Goal: Task Accomplishment & Management: Complete application form

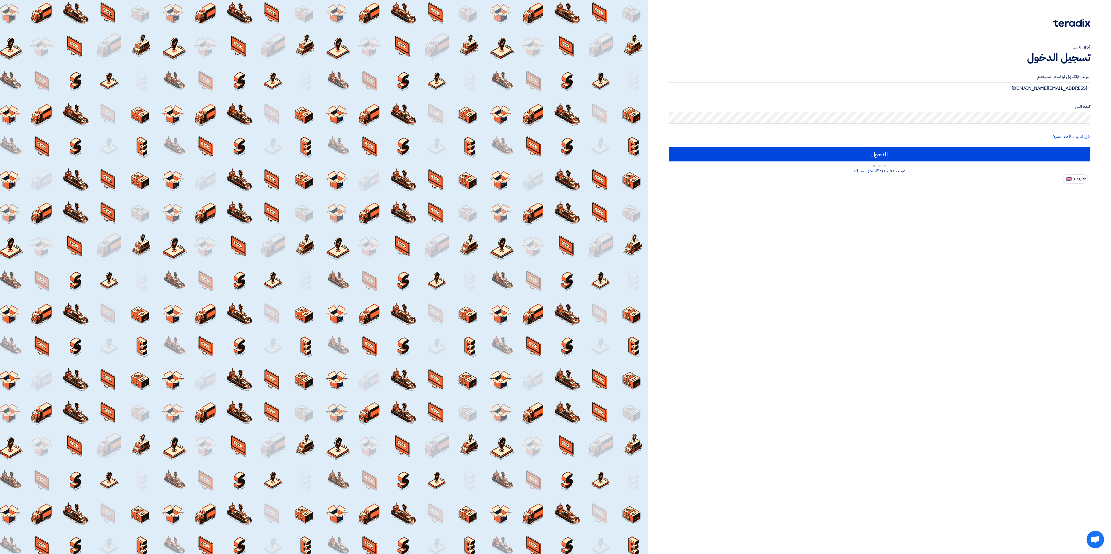
type input "Sign in"
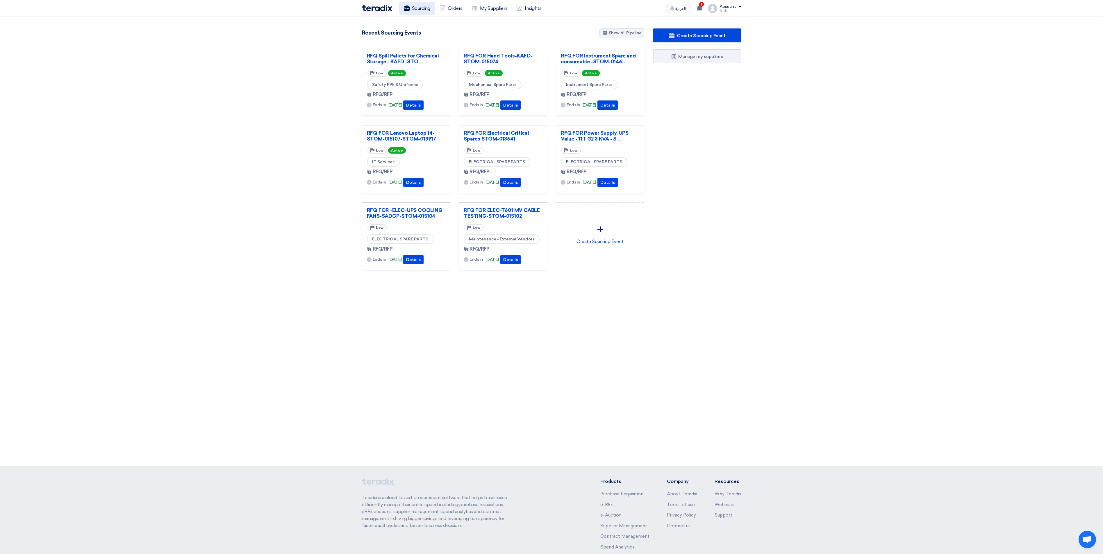
click at [427, 13] on link "Sourcing" at bounding box center [417, 8] width 36 height 13
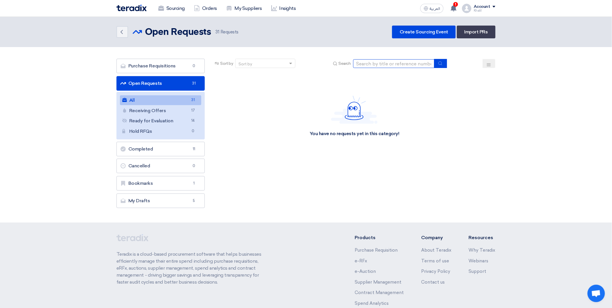
click at [378, 62] on input at bounding box center [393, 63] width 81 height 9
paste input "STOM-015052"
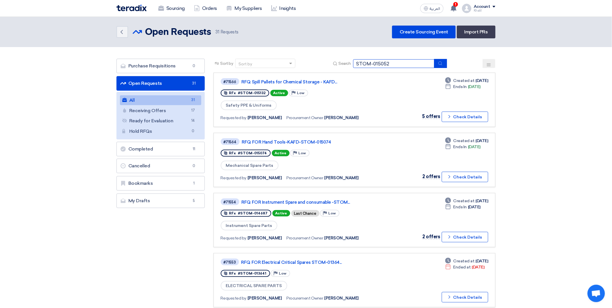
type input "STOM-015052"
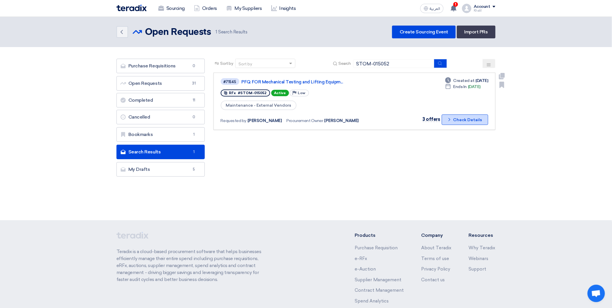
click at [454, 121] on button "Check details Check Details" at bounding box center [465, 119] width 46 height 10
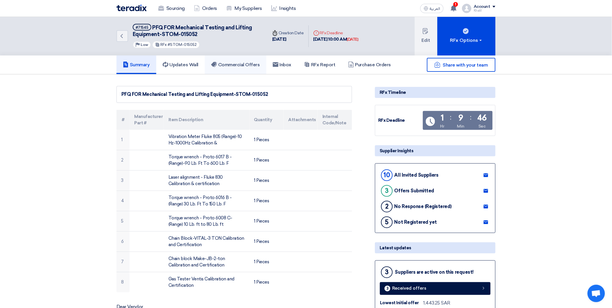
click at [246, 70] on link "Commercial Offers" at bounding box center [236, 65] width 62 height 19
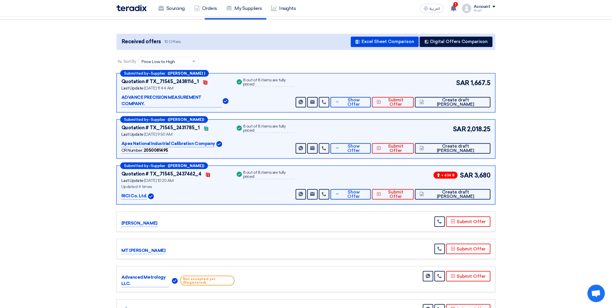
scroll to position [65, 0]
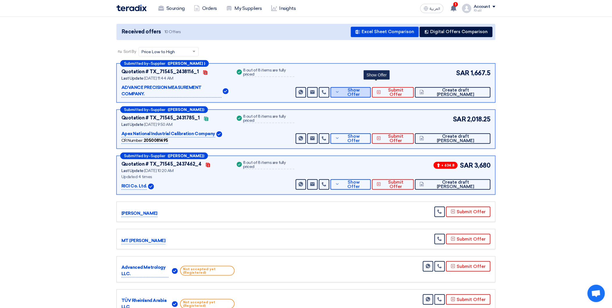
click at [366, 88] on span "Show Offer" at bounding box center [353, 92] width 25 height 9
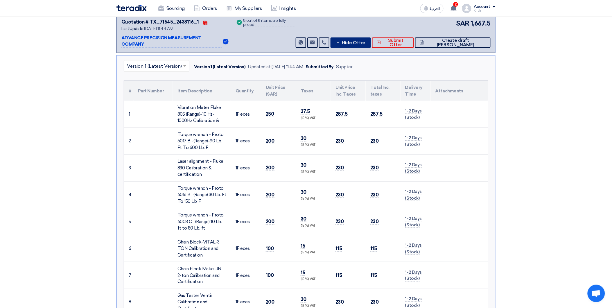
scroll to position [97, 0]
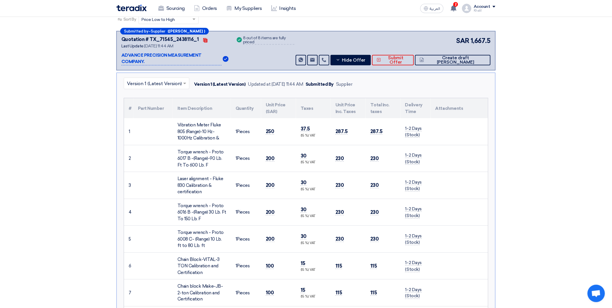
drag, startPoint x: 121, startPoint y: 54, endPoint x: 169, endPoint y: 55, distance: 48.0
click at [169, 55] on div "Submitted by – Supplier ([PERSON_NAME] ) Quotation # TX_71545_2438116_1 Contact…" at bounding box center [306, 50] width 379 height 39
copy p "ADVANCE PRECISION"
click at [176, 9] on link "Sourcing" at bounding box center [172, 8] width 36 height 13
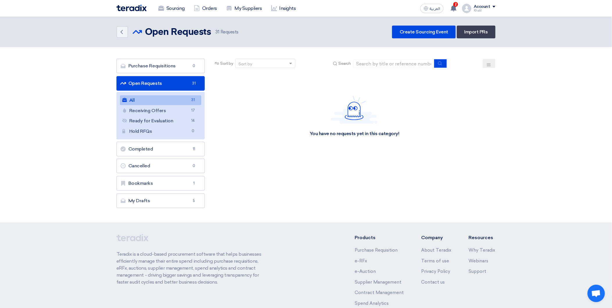
click at [176, 102] on link "All All 31" at bounding box center [160, 100] width 81 height 10
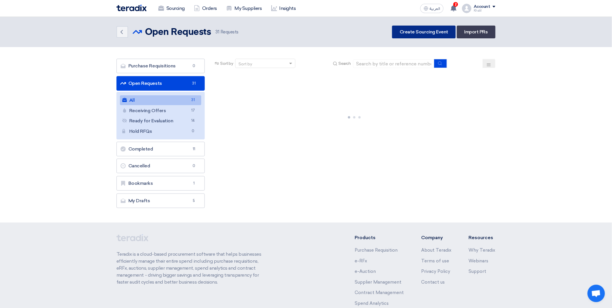
click at [419, 33] on link "Create Sourcing Event" at bounding box center [424, 32] width 64 height 13
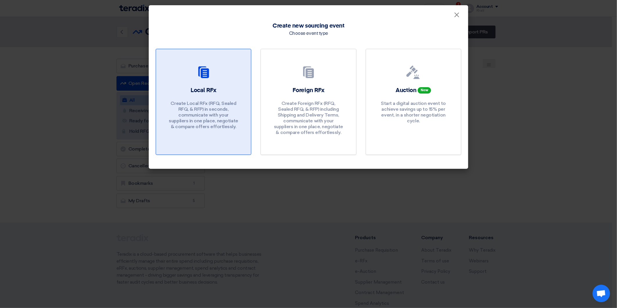
click at [225, 102] on p "Create Local RFx (RFQ, Sealed RFQ, & RFP) in seconds, communicate with your sup…" at bounding box center [204, 115] width 70 height 29
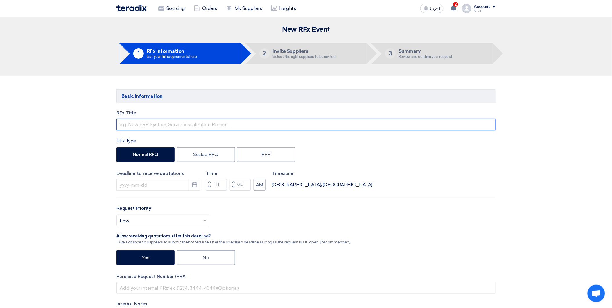
click at [277, 126] on input "text" at bounding box center [306, 125] width 379 height 12
paste input "STOM-015202"
click at [130, 124] on input "RFQSTOM-015202" at bounding box center [306, 125] width 379 height 12
paste input "Crane GATE VALVE 12 Inch"
type input "RFQ-Crane GATE VALVE 12 Inch-STOM-015202"
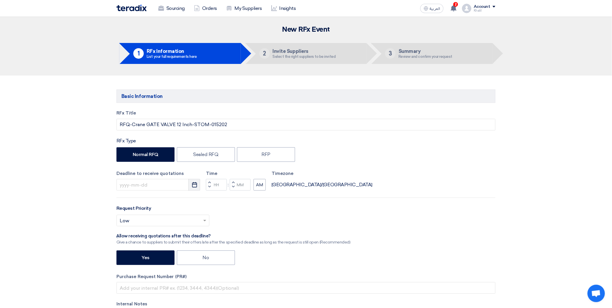
click at [198, 188] on button "Pick a date" at bounding box center [195, 185] width 12 height 12
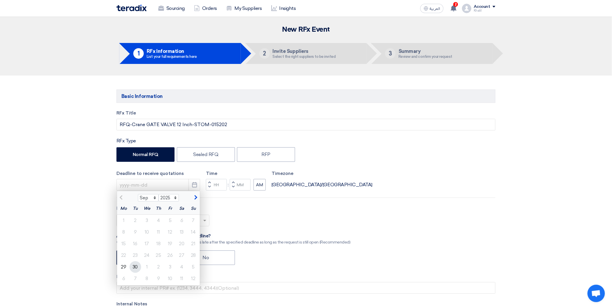
click at [135, 268] on div "30" at bounding box center [136, 267] width 12 height 12
type input "[DATE]"
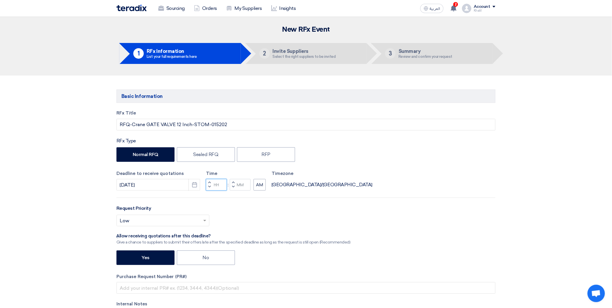
click at [216, 184] on input "Hours" at bounding box center [216, 185] width 21 height 12
type input "9"
click at [195, 185] on icon "Pick a date" at bounding box center [195, 185] width 6 height 6
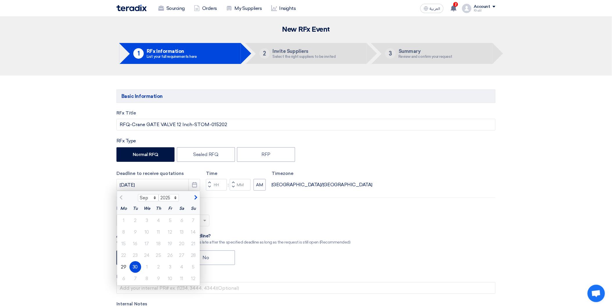
click at [315, 221] on div "Select priority... × Low ×" at bounding box center [306, 223] width 379 height 16
click at [367, 181] on div "Deadline to receive quotations [DATE] Sep Oct Nov [DATE] 2026 2027 2028 2029 20…" at bounding box center [306, 180] width 379 height 21
click at [222, 185] on input "Hours" at bounding box center [216, 185] width 21 height 12
type input "10"
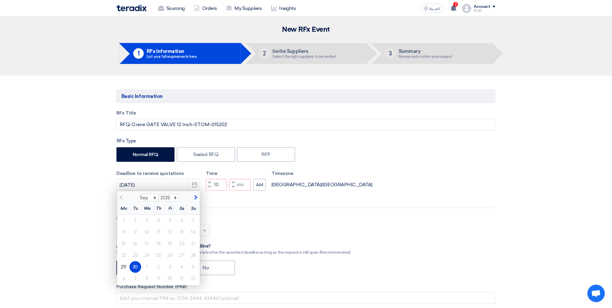
click at [260, 207] on div "RFx Title RFQ-Crane GATE VALVE 12 Inch-STOM-015202 RFx Type Normal RFQ Sealed R…" at bounding box center [306, 232] width 388 height 245
click at [241, 191] on input "Minutes" at bounding box center [240, 185] width 21 height 12
type input "00"
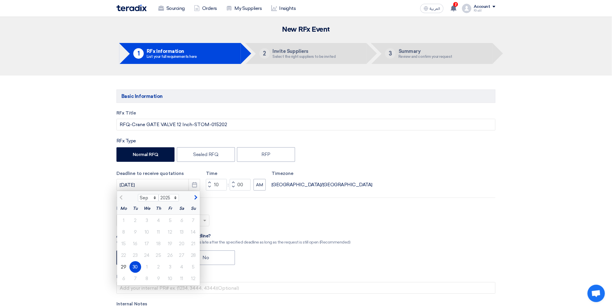
click at [393, 190] on div "Deadline to receive quotations [DATE] Sep Oct Nov [DATE] 2026 2027 2028 2029 20…" at bounding box center [306, 180] width 379 height 21
click at [132, 268] on div "30" at bounding box center [136, 267] width 12 height 12
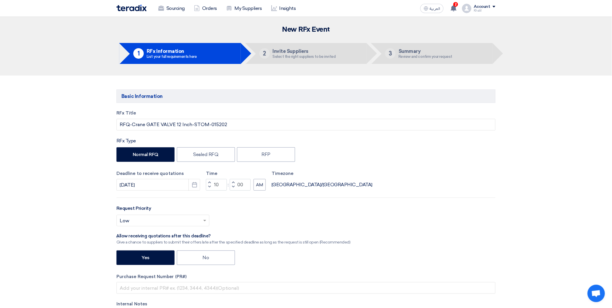
click at [349, 213] on div "Request Priority Select priority... × Low ×" at bounding box center [306, 218] width 379 height 26
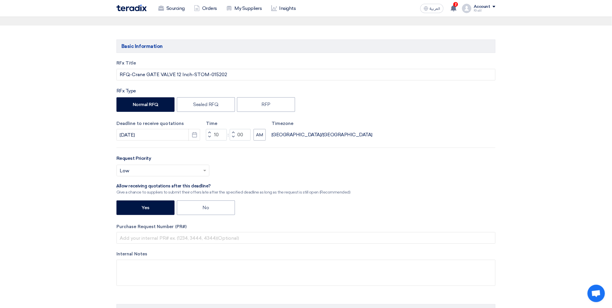
scroll to position [65, 0]
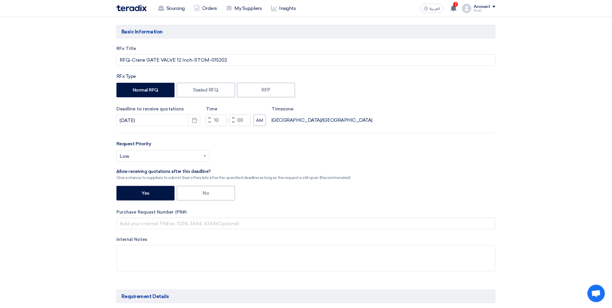
click at [204, 153] on span at bounding box center [205, 156] width 7 height 7
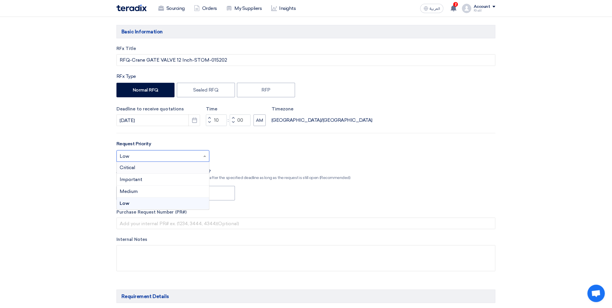
click at [187, 169] on div "Critical" at bounding box center [163, 168] width 92 height 12
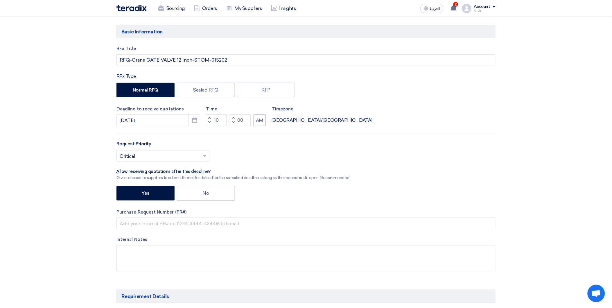
click at [454, 184] on div "RFx Title RFQ-Crane GATE VALVE 12 Inch-STOM-015202 RFx Type Normal RFQ Sealed R…" at bounding box center [306, 162] width 388 height 235
click at [205, 159] on span at bounding box center [205, 156] width 7 height 7
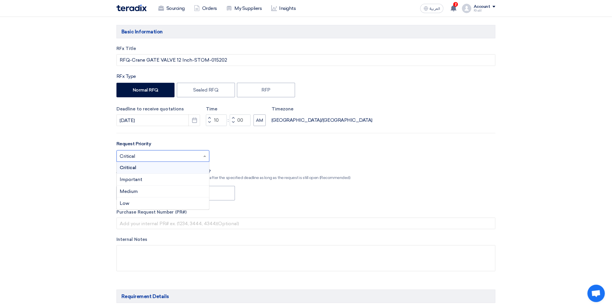
click at [469, 167] on div "RFx Title RFQ-Crane GATE VALVE 12 Inch-STOM-015202 RFx Type Normal RFQ Sealed R…" at bounding box center [306, 162] width 388 height 235
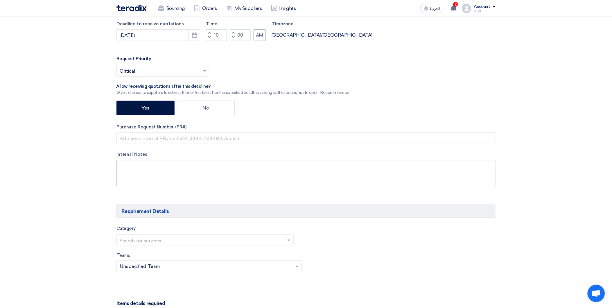
scroll to position [161, 0]
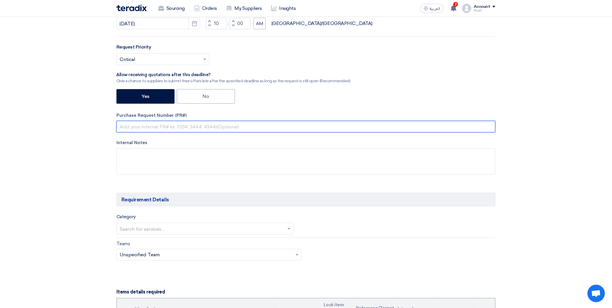
click at [260, 126] on input "text" at bounding box center [306, 127] width 379 height 12
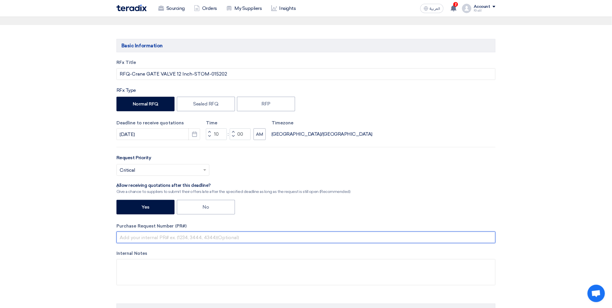
scroll to position [32, 0]
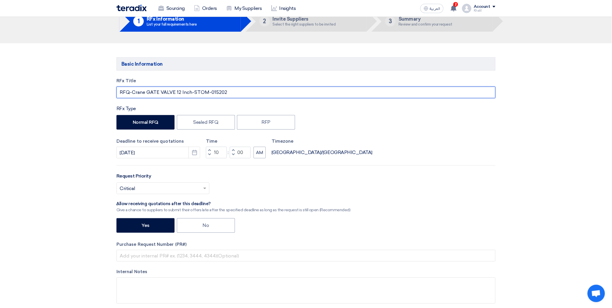
drag, startPoint x: 236, startPoint y: 92, endPoint x: 193, endPoint y: 93, distance: 43.3
click at [193, 93] on input "RFQ-Crane GATE VALVE 12 Inch-STOM-015202" at bounding box center [306, 93] width 379 height 12
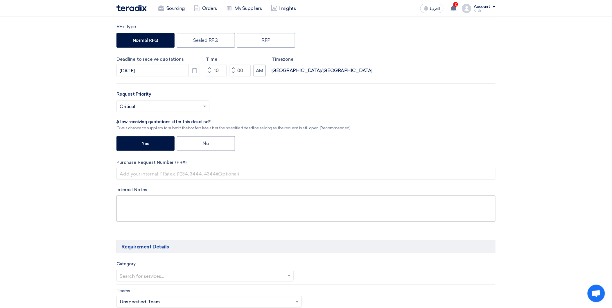
scroll to position [129, 0]
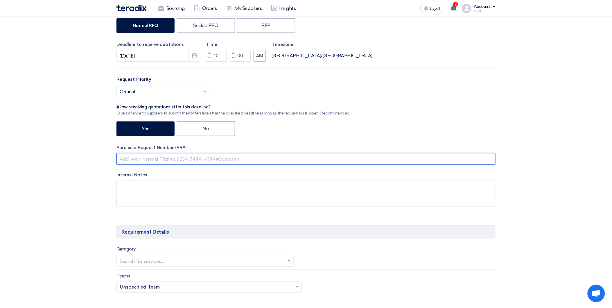
click at [231, 159] on input "text" at bounding box center [306, 159] width 379 height 12
paste input "STOM-015202"
type input "STOM-015202"
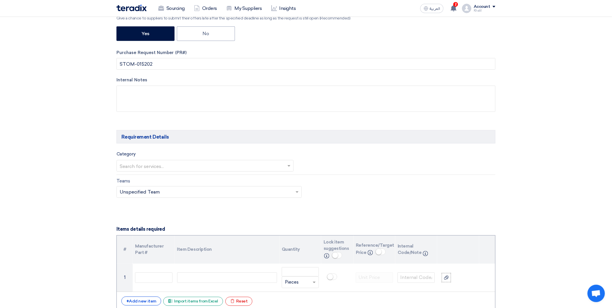
scroll to position [291, 0]
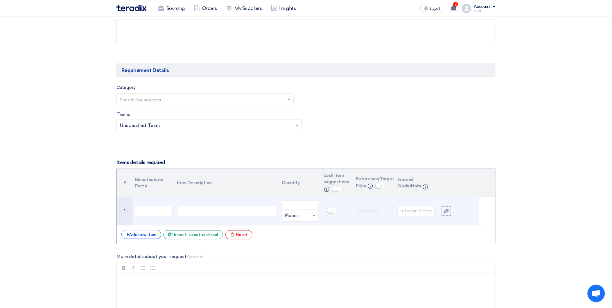
click at [214, 211] on div at bounding box center [227, 211] width 100 height 10
paste div
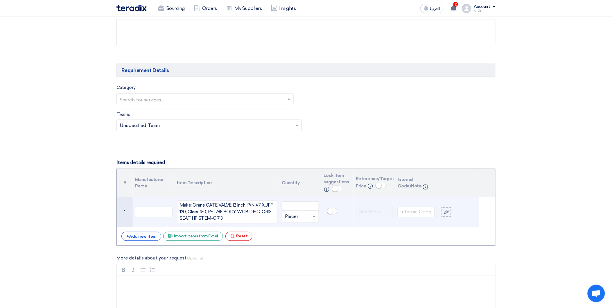
scroll to position [285, 0]
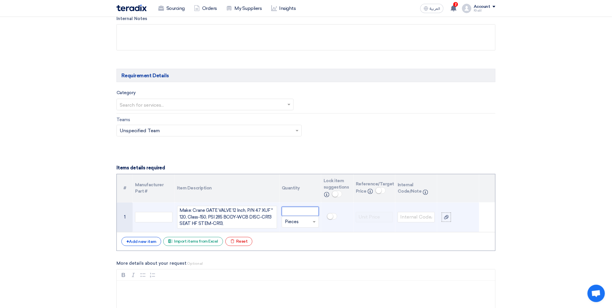
click at [298, 214] on input "number" at bounding box center [300, 211] width 37 height 9
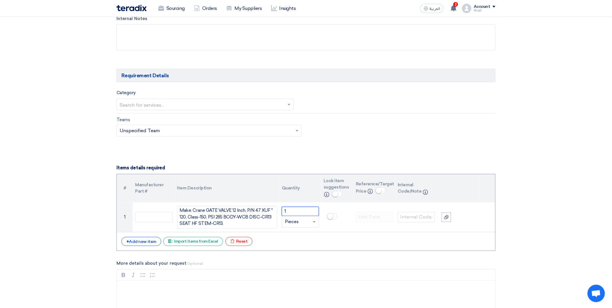
type input "1"
click at [536, 220] on section "Basic Information RFx Title RFQ-Crane GATE VALVE 12 Inch-STOM-015202 RFx Type N…" at bounding box center [306, 288] width 612 height 997
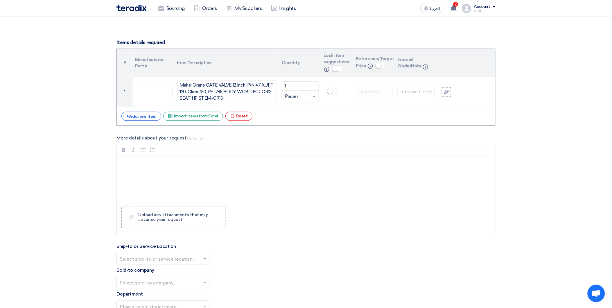
scroll to position [447, 0]
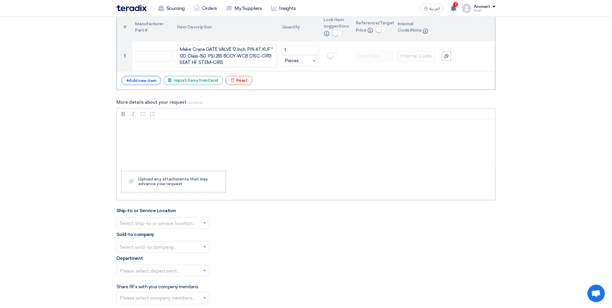
click at [170, 141] on div "Rich Text Editor, main" at bounding box center [306, 143] width 379 height 46
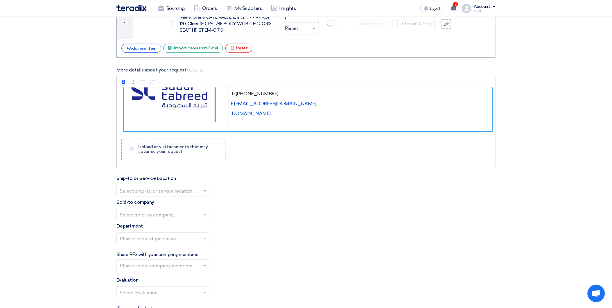
scroll to position [145, 0]
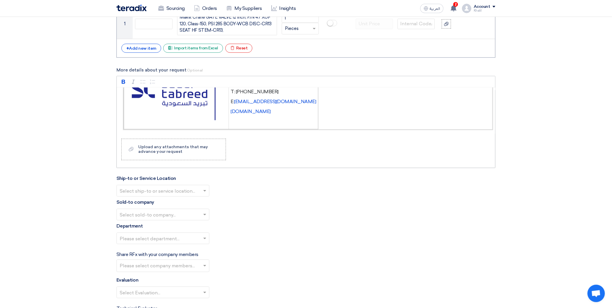
click at [350, 135] on div "Rich Text Editor Bold (CTRL+B) Bold Italic (CTRL+I) Italic Bulleted List Bullet…" at bounding box center [306, 122] width 379 height 92
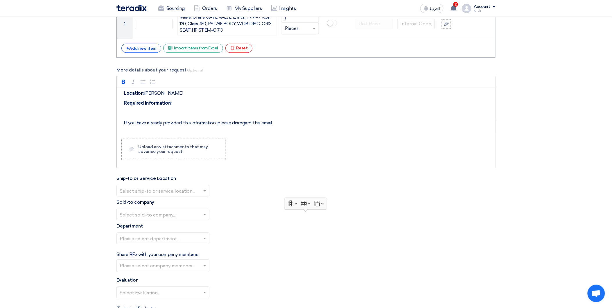
scroll to position [0, 0]
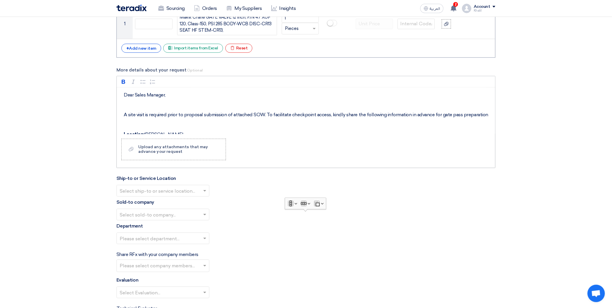
drag, startPoint x: 340, startPoint y: 136, endPoint x: 151, endPoint y: 97, distance: 192.8
click at [151, 97] on div "Rich Text Editor Bold (CTRL+B) Bold Italic (CTRL+I) Italic Bulleted List Bullet…" at bounding box center [306, 122] width 379 height 92
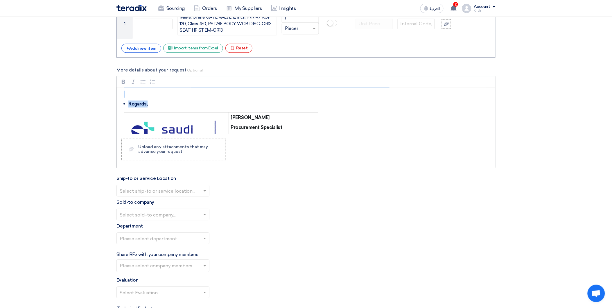
scroll to position [145, 0]
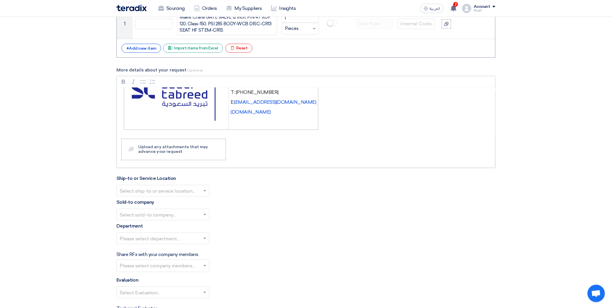
drag, startPoint x: 125, startPoint y: 94, endPoint x: 299, endPoint y: 147, distance: 182.2
click at [299, 147] on div "Rich Text Editor Bold (CTRL+B) Bold Italic (CTRL+I) Italic Bulleted List Bullet…" at bounding box center [306, 122] width 379 height 92
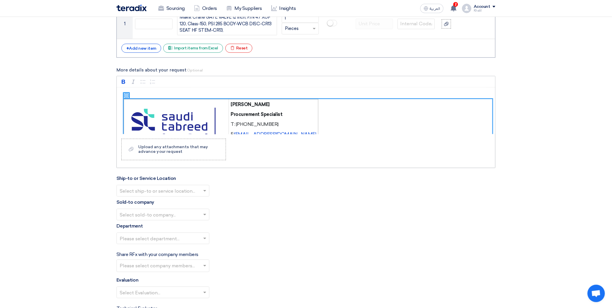
click at [315, 111] on figure "[PERSON_NAME] Procurement Specialist T: [PHONE_NUMBER] E: [EMAIL_ADDRESS][DOMAI…" at bounding box center [308, 130] width 369 height 63
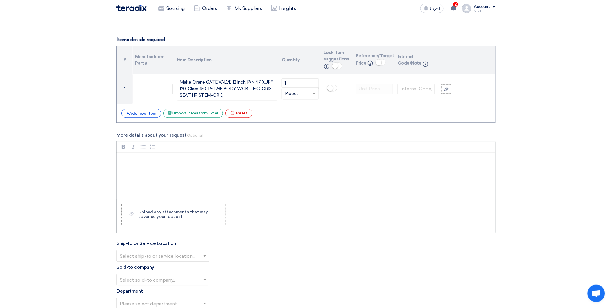
scroll to position [382, 0]
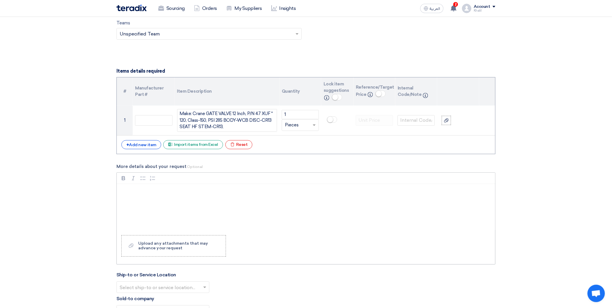
click at [143, 196] on div "Rich Text Editor, main" at bounding box center [306, 207] width 379 height 46
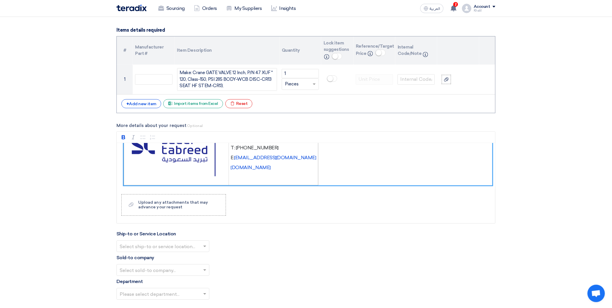
scroll to position [414, 0]
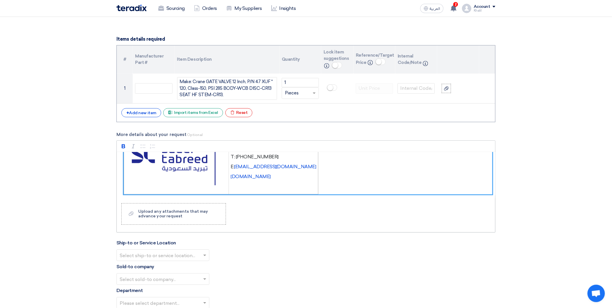
click at [474, 201] on div "Rich Text Editor Bold (CTRL+B) Bold Italic (CTRL+I) Italic Bulleted List Bullet…" at bounding box center [306, 186] width 379 height 92
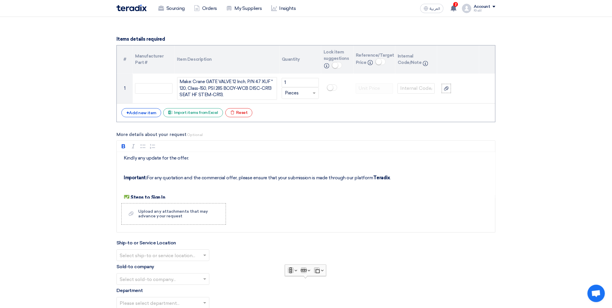
scroll to position [0, 0]
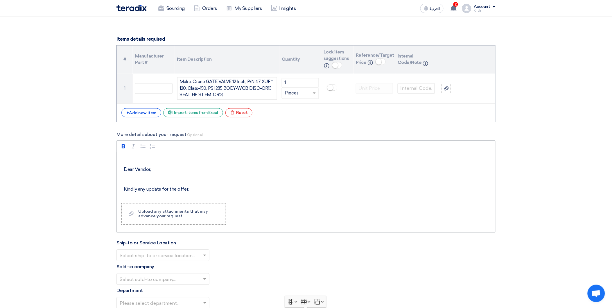
drag, startPoint x: 473, startPoint y: 197, endPoint x: 155, endPoint y: 165, distance: 318.6
click at [197, 155] on div "Dear Vendor, Kindly any update for the offer. Important: For any quotation and …" at bounding box center [306, 175] width 379 height 46
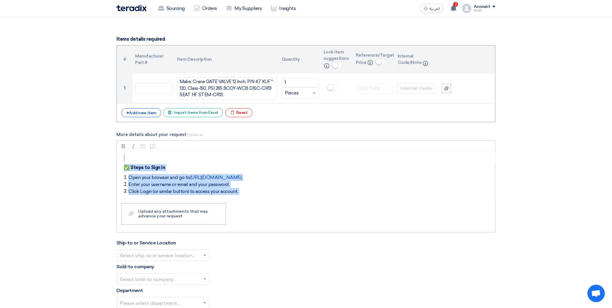
scroll to position [178, 0]
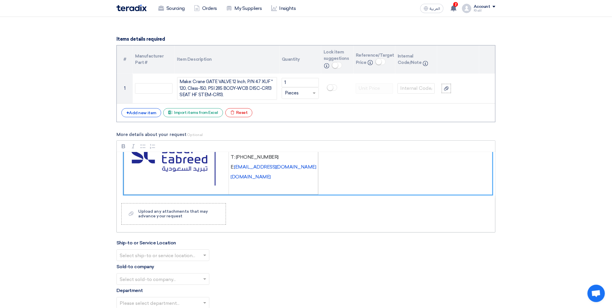
drag, startPoint x: 125, startPoint y: 165, endPoint x: 275, endPoint y: 182, distance: 151.2
click at [275, 182] on div "Dear Vendor, Kindly any update for the offer. Important: For any quotation and …" at bounding box center [306, 175] width 379 height 46
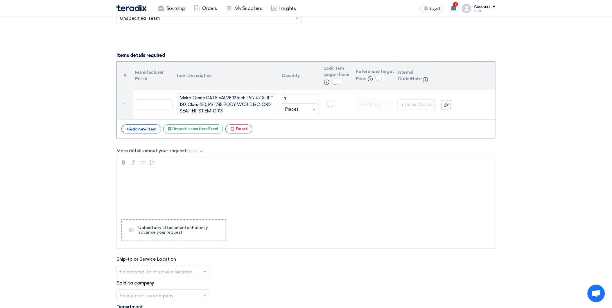
scroll to position [447, 0]
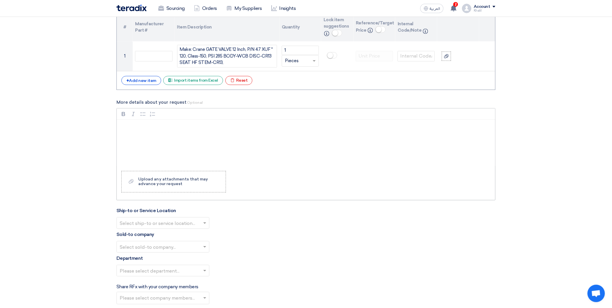
click at [137, 124] on p "Rich Text Editor, main" at bounding box center [308, 127] width 369 height 7
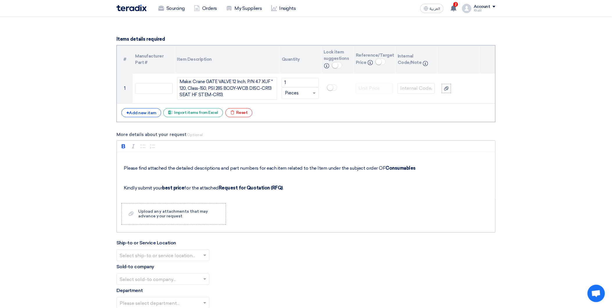
scroll to position [0, 0]
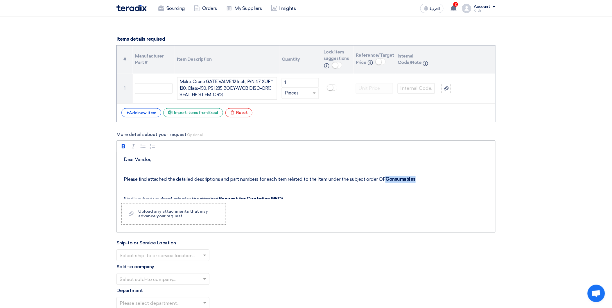
drag, startPoint x: 398, startPoint y: 178, endPoint x: 382, endPoint y: 179, distance: 15.4
click at [382, 178] on p "Please find attached the detailed descriptions and part numbers for each item r…" at bounding box center [308, 179] width 369 height 7
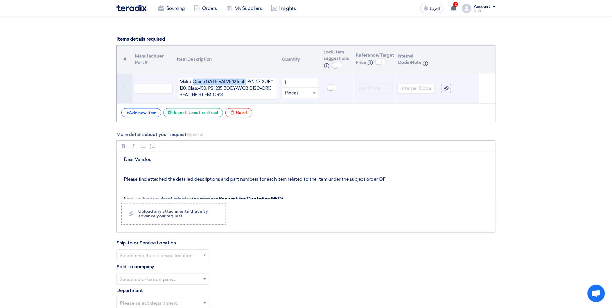
drag, startPoint x: 194, startPoint y: 80, endPoint x: 245, endPoint y: 79, distance: 51.4
click at [245, 79] on div "Make: Crane GATE VALVE 12 Inch, P/N 47 XUF * 120, Class-150, PSI 285 BODY-WCB D…" at bounding box center [227, 88] width 100 height 23
copy div "Crane GATE VALVE 12 Inch,"
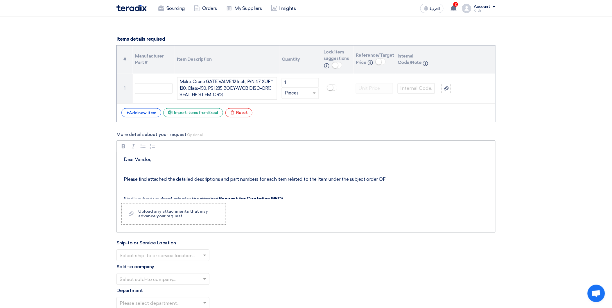
click at [386, 177] on p "Please find attached the detailed descriptions and part numbers for each item r…" at bounding box center [308, 179] width 369 height 7
click at [390, 193] on div "Dear Vendor, Please find attached the detailed descriptions and part numbers fo…" at bounding box center [306, 175] width 379 height 46
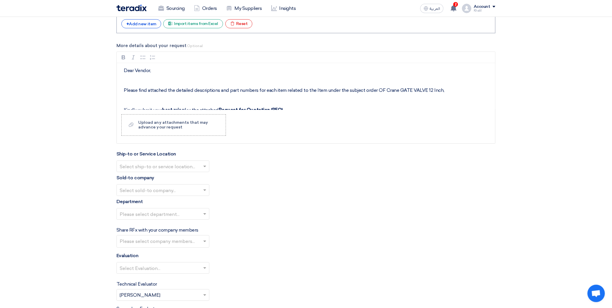
scroll to position [511, 0]
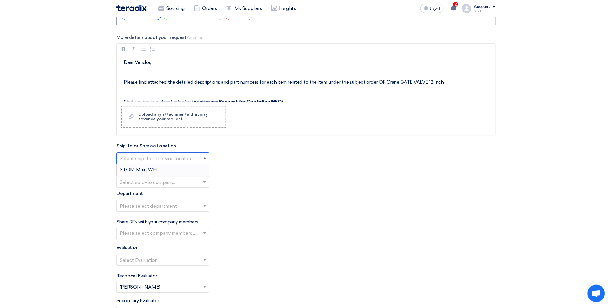
click at [206, 159] on span at bounding box center [204, 158] width 3 height 1
click at [200, 169] on div "STOM Main WH" at bounding box center [163, 170] width 92 height 12
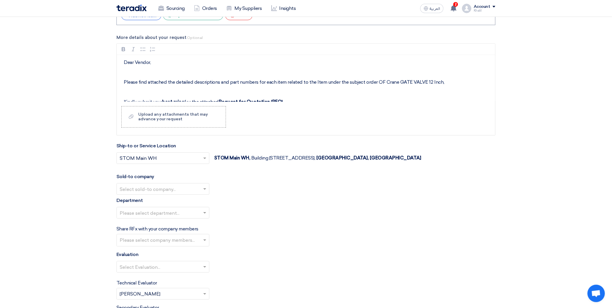
click at [205, 187] on span at bounding box center [205, 188] width 7 height 7
click at [200, 211] on div "STDC - Khobar" at bounding box center [163, 213] width 92 height 12
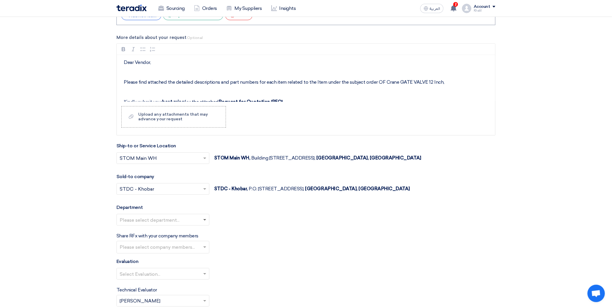
click at [204, 221] on span at bounding box center [205, 219] width 7 height 7
click at [201, 231] on div "General Department" at bounding box center [163, 231] width 92 height 12
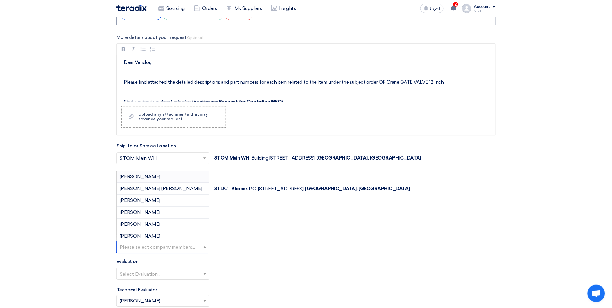
click at [205, 248] on input "text" at bounding box center [164, 248] width 88 height 10
click at [178, 191] on span "[PERSON_NAME] [PERSON_NAME]" at bounding box center [161, 189] width 83 height 6
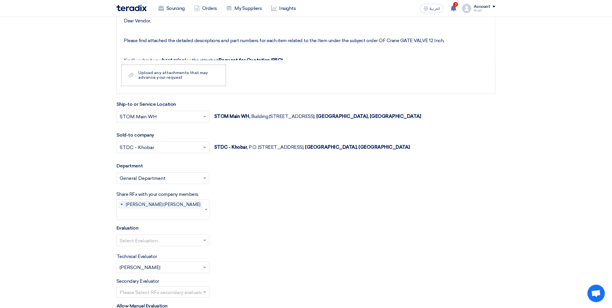
scroll to position [673, 0]
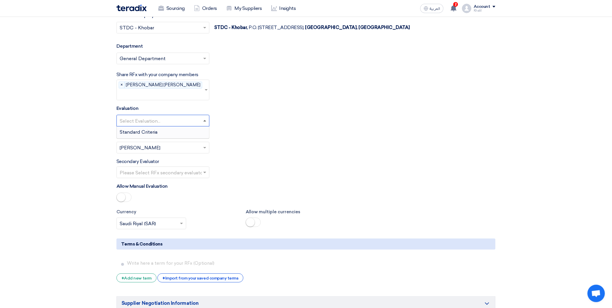
click at [206, 120] on span at bounding box center [204, 120] width 3 height 1
click at [199, 126] on div "Standard Criteria" at bounding box center [163, 132] width 92 height 12
click at [215, 209] on label "Currency" at bounding box center [177, 212] width 121 height 7
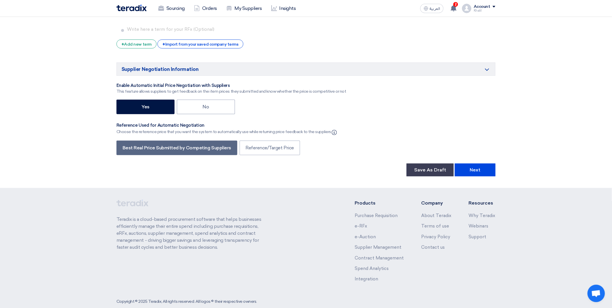
scroll to position [910, 0]
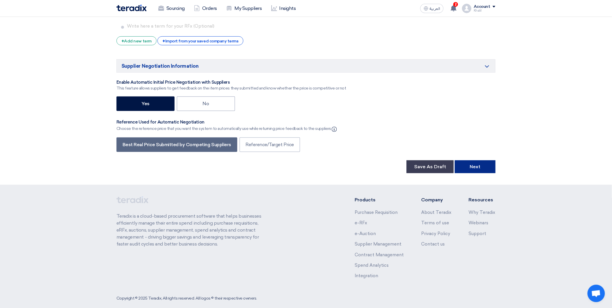
click at [478, 160] on button "Next" at bounding box center [475, 166] width 41 height 13
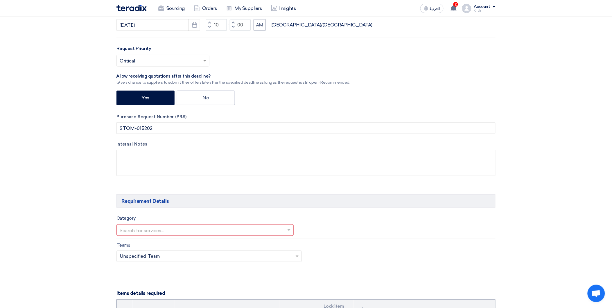
scroll to position [216, 0]
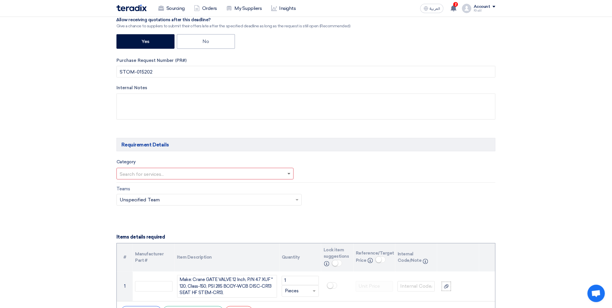
click at [288, 173] on span at bounding box center [289, 174] width 3 height 2
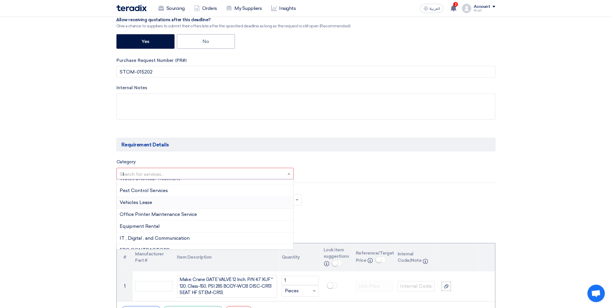
scroll to position [0, 0]
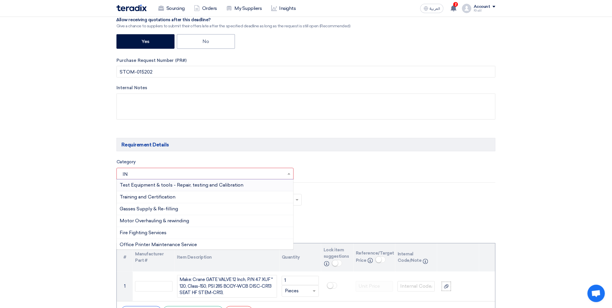
drag, startPoint x: 155, startPoint y: 173, endPoint x: 112, endPoint y: 172, distance: 43.0
click at [112, 172] on div "Category Search for services... IN × Test Equipment & tools - Repair, testing a…" at bounding box center [209, 169] width 194 height 22
drag, startPoint x: 129, startPoint y: 172, endPoint x: 119, endPoint y: 173, distance: 9.9
click at [119, 173] on div "IN" at bounding box center [205, 174] width 177 height 10
click at [129, 175] on input "IN" at bounding box center [202, 175] width 165 height 10
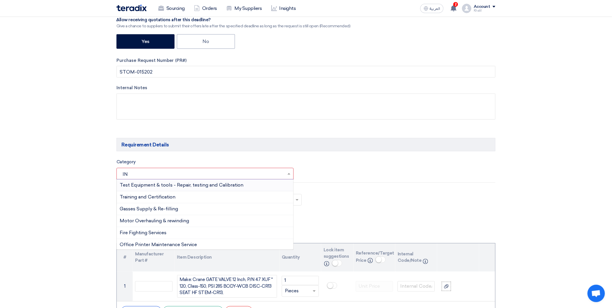
drag, startPoint x: 126, startPoint y: 175, endPoint x: 120, endPoint y: 174, distance: 6.2
click at [120, 174] on input "IN" at bounding box center [202, 175] width 165 height 10
type input "I"
paste input "T-Plant Instruments"
type input "T-Plant Instruments"
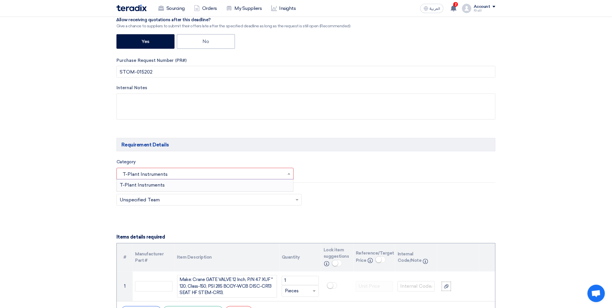
click at [233, 185] on div "T-Plant Instruments" at bounding box center [205, 186] width 177 height 12
click at [360, 176] on input "text" at bounding box center [404, 175] width 180 height 10
click at [360, 213] on div "Teams Teams.. × Unspecified Team ×" at bounding box center [306, 200] width 388 height 27
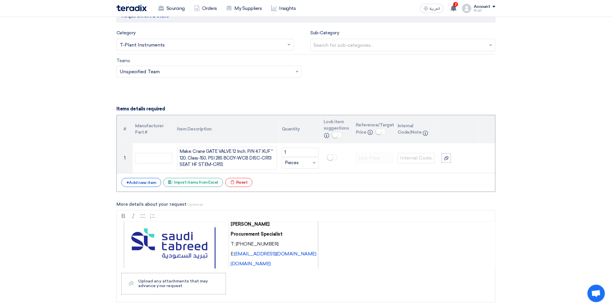
scroll to position [207, 0]
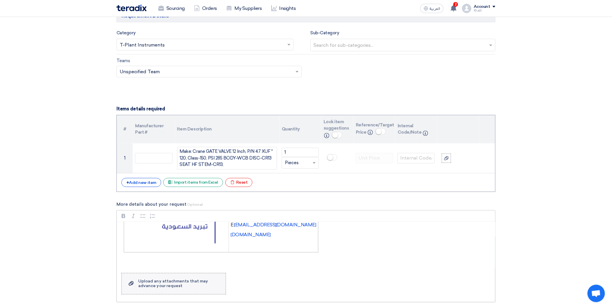
click at [191, 286] on div "Upload any attachments that may advance your request" at bounding box center [179, 283] width 82 height 9
click at [0, 0] on input "Upload a file Upload any attachments that may advance your request" at bounding box center [0, 0] width 0 height 0
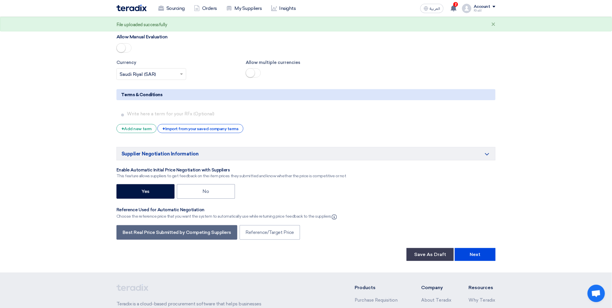
scroll to position [925, 0]
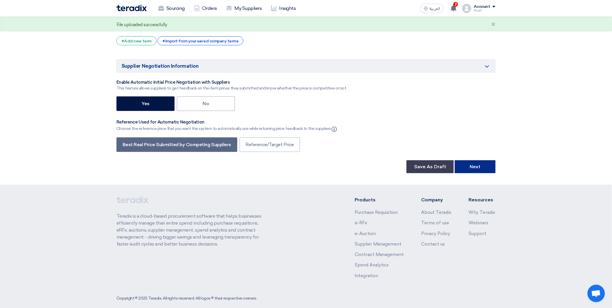
click at [483, 161] on button "Next" at bounding box center [475, 166] width 41 height 13
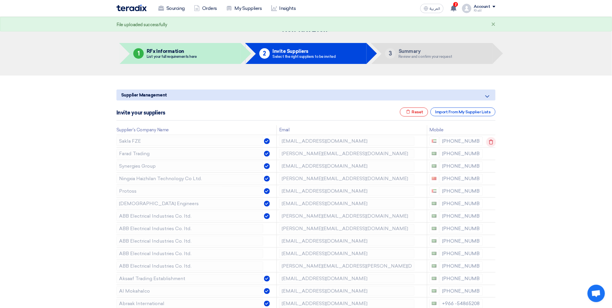
click at [495, 142] on icon at bounding box center [491, 142] width 10 height 10
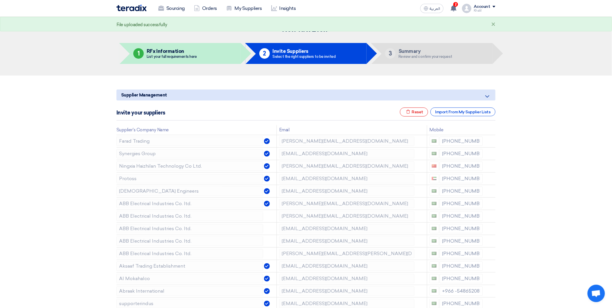
click at [0, 0] on icon at bounding box center [0, 0] width 0 height 0
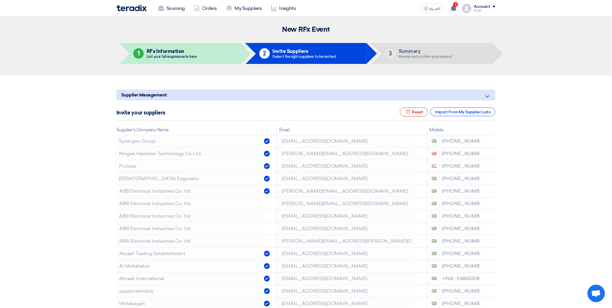
click at [0, 0] on icon at bounding box center [0, 0] width 0 height 0
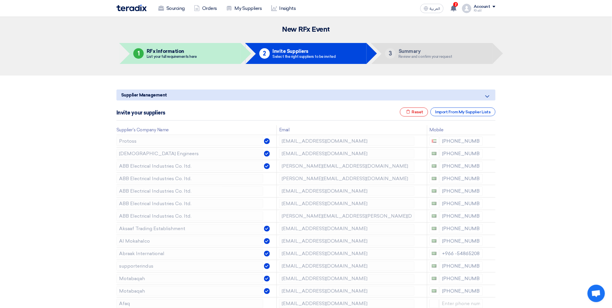
click at [0, 0] on icon at bounding box center [0, 0] width 0 height 0
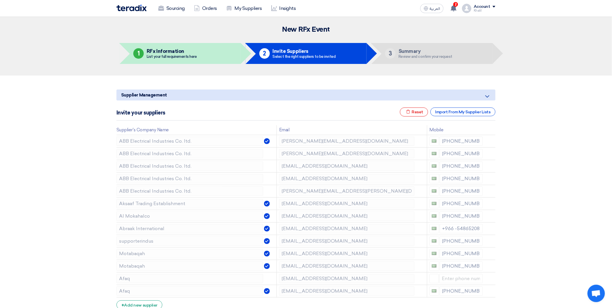
click at [0, 0] on icon at bounding box center [0, 0] width 0 height 0
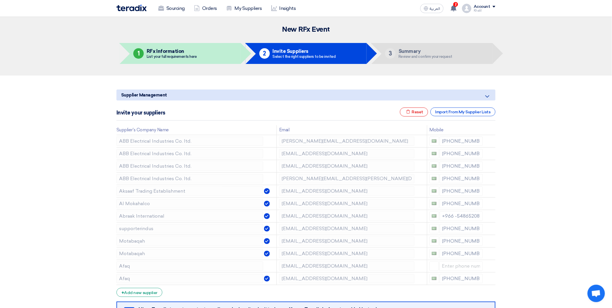
click at [0, 0] on icon at bounding box center [0, 0] width 0 height 0
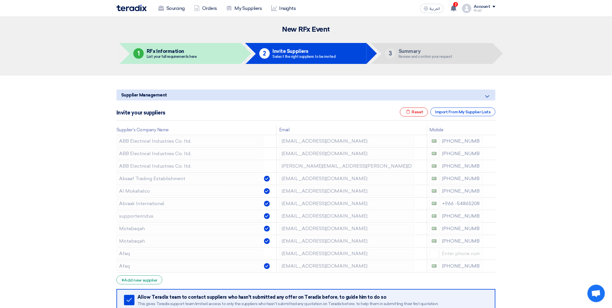
click at [0, 0] on icon at bounding box center [0, 0] width 0 height 0
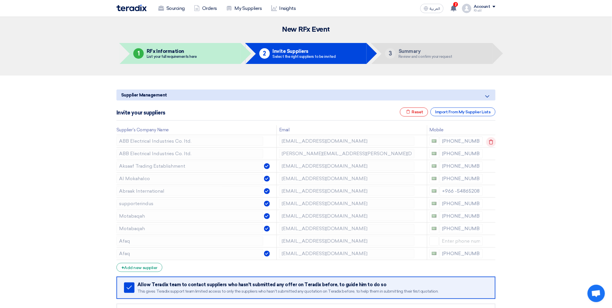
click at [495, 142] on icon at bounding box center [491, 142] width 10 height 10
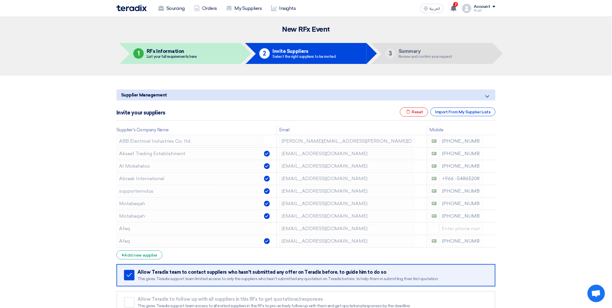
click at [0, 0] on icon at bounding box center [0, 0] width 0 height 0
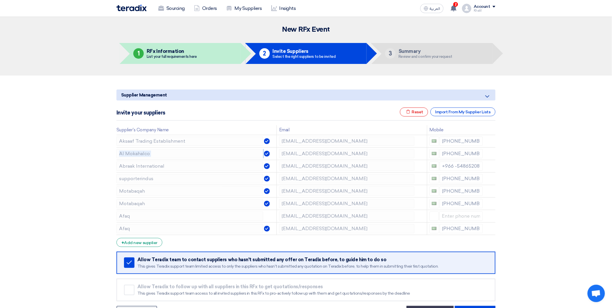
click at [0, 0] on icon at bounding box center [0, 0] width 0 height 0
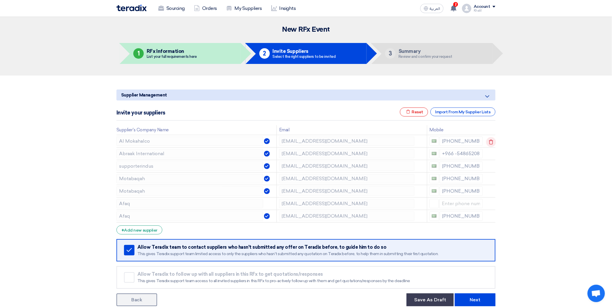
click at [495, 142] on icon at bounding box center [491, 142] width 10 height 10
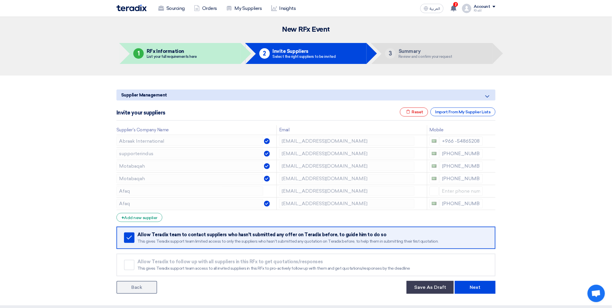
click at [0, 0] on icon at bounding box center [0, 0] width 0 height 0
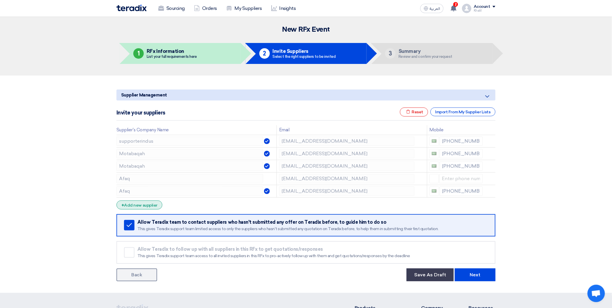
click at [141, 204] on div "+ Add new supplier" at bounding box center [140, 205] width 46 height 9
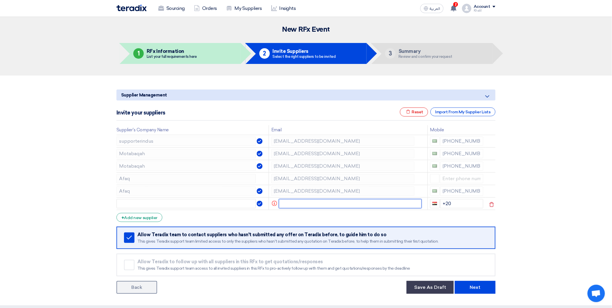
click at [292, 204] on input "text" at bounding box center [350, 203] width 143 height 9
paste input "[PERSON_NAME] <[PERSON_NAME][EMAIL_ADDRESS][DOMAIN_NAME]>"
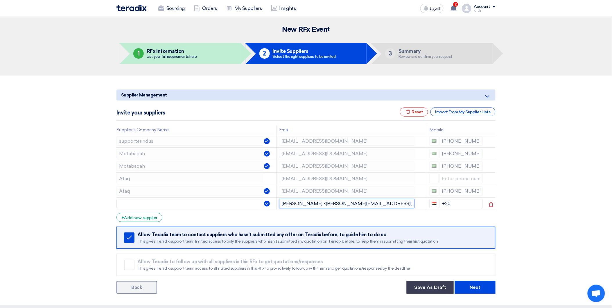
drag, startPoint x: 301, startPoint y: 204, endPoint x: 275, endPoint y: 204, distance: 25.6
click at [275, 204] on tr "[PERSON_NAME] <[PERSON_NAME][EMAIL_ADDRESS][DOMAIN_NAME]> +20" at bounding box center [306, 203] width 379 height 12
click at [339, 203] on input "[PERSON_NAME][EMAIL_ADDRESS][DOMAIN_NAME]>" at bounding box center [346, 203] width 135 height 9
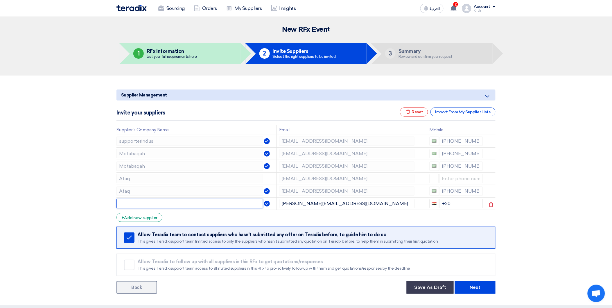
click at [250, 205] on input "text" at bounding box center [190, 203] width 147 height 9
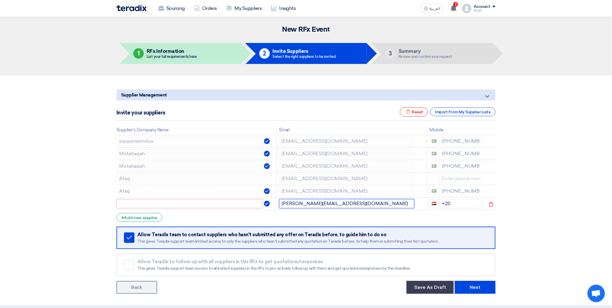
click at [282, 203] on input "[PERSON_NAME][EMAIL_ADDRESS][DOMAIN_NAME]" at bounding box center [346, 203] width 135 height 9
type input "[PERSON_NAME][EMAIL_ADDRESS][DOMAIN_NAME]"
click at [237, 203] on input "text" at bounding box center [190, 203] width 147 height 9
drag, startPoint x: 304, startPoint y: 203, endPoint x: 312, endPoint y: 203, distance: 7.6
click at [312, 203] on input "[PERSON_NAME][EMAIL_ADDRESS][DOMAIN_NAME]" at bounding box center [346, 203] width 135 height 9
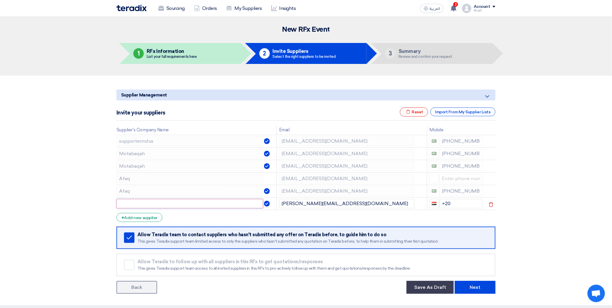
click at [161, 202] on input "text" at bounding box center [190, 203] width 147 height 9
paste input "aio"
type input "aio"
click at [549, 227] on section "Supplier Management Minimize/Maximize Category Invite your suppliers Excel file…" at bounding box center [306, 191] width 612 height 230
drag, startPoint x: 461, startPoint y: 203, endPoint x: 441, endPoint y: 203, distance: 20.1
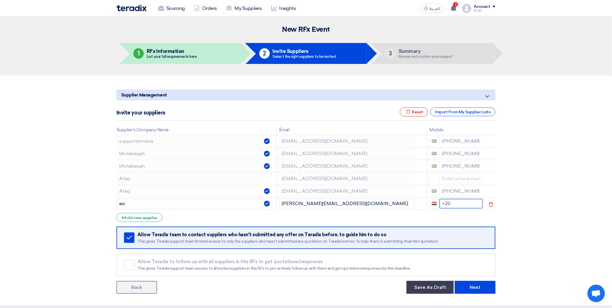
click at [441, 203] on input "+20" at bounding box center [461, 203] width 43 height 9
drag, startPoint x: 140, startPoint y: 205, endPoint x: 103, endPoint y: 205, distance: 37.2
click at [103, 205] on section "Supplier Management Minimize/Maximize Category Invite your suppliers Excel file…" at bounding box center [306, 191] width 612 height 230
paste input "[PERSON_NAME] AL-OUFY Trading EST."
type input "[PERSON_NAME] AL-OUFY Trading EST."
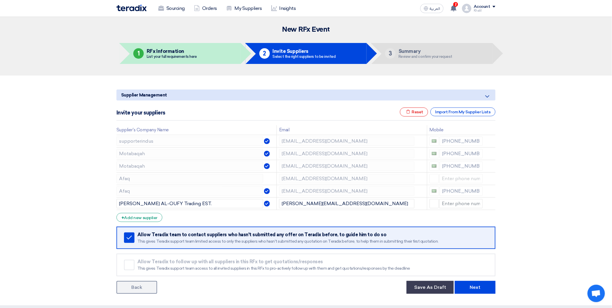
click at [577, 220] on section "Supplier Management Minimize/Maximize Category Invite your suppliers Excel file…" at bounding box center [306, 191] width 612 height 230
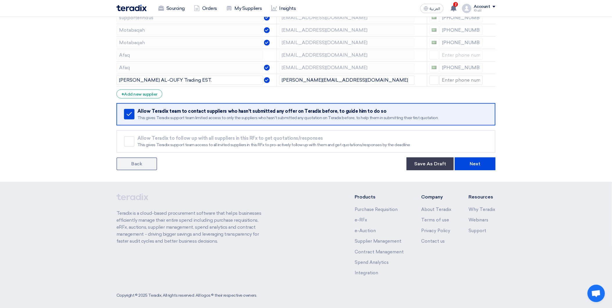
scroll to position [127, 0]
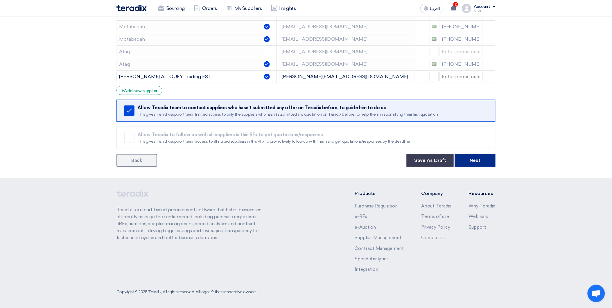
click at [478, 162] on button "Next" at bounding box center [475, 160] width 41 height 13
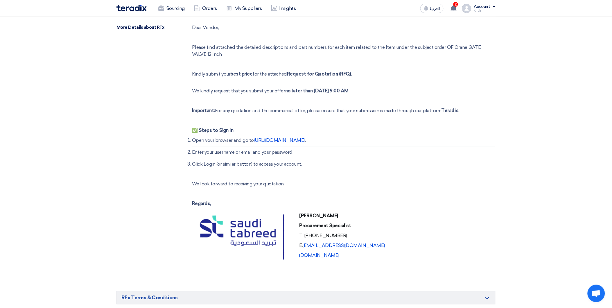
scroll to position [194, 0]
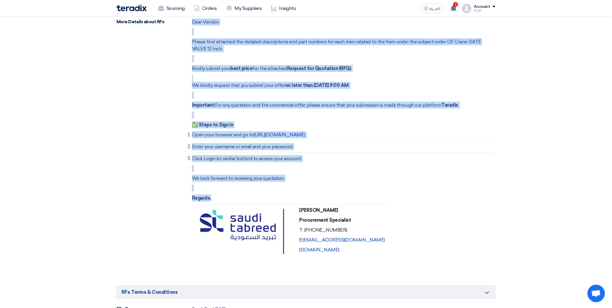
drag, startPoint x: 386, startPoint y: 261, endPoint x: 192, endPoint y: 20, distance: 308.7
click at [192, 20] on div "More Details about RFx Dear Vendor, Please find attached the detailed descripti…" at bounding box center [306, 146] width 379 height 255
copy div "Dear Vendor, Please find attached the detailed descriptions and part numbers fo…"
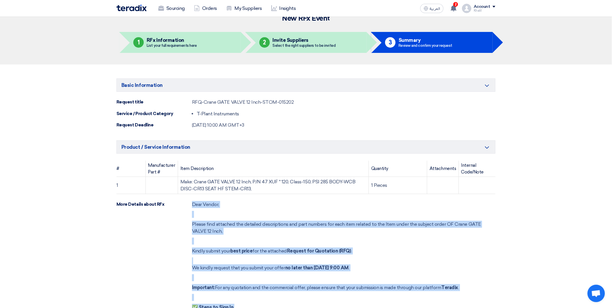
scroll to position [0, 0]
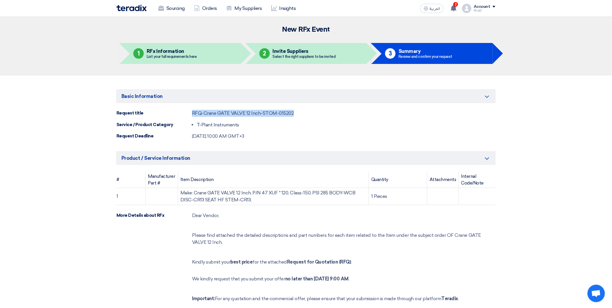
drag, startPoint x: 309, startPoint y: 112, endPoint x: 187, endPoint y: 113, distance: 122.0
click at [187, 113] on div "Request title RFQ-Crane GATE VALVE 12 Inch-STOM-015202" at bounding box center [306, 113] width 379 height 7
copy div "RFQ-Crane GATE VALVE 12 Inch-STOM-015202"
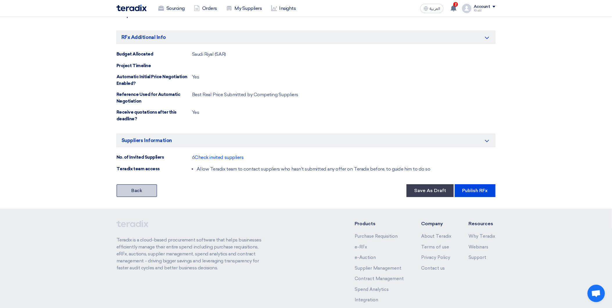
click at [140, 196] on link "Back" at bounding box center [137, 190] width 41 height 13
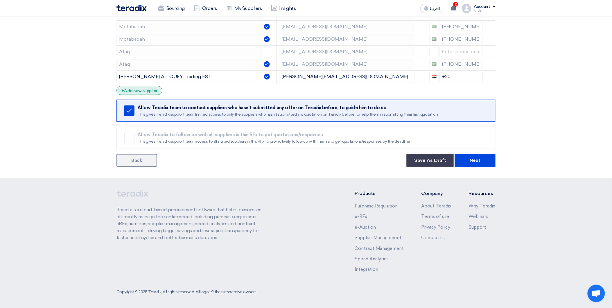
click at [154, 92] on div "+ Add new supplier" at bounding box center [140, 90] width 46 height 9
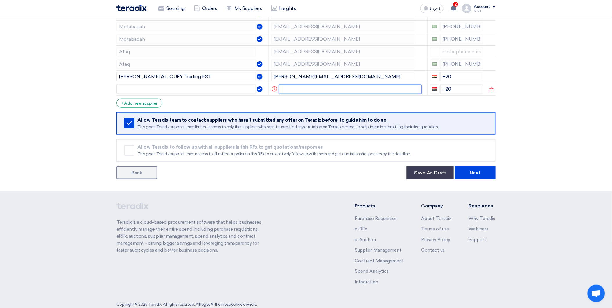
click at [302, 90] on input "text" at bounding box center [350, 89] width 143 height 9
paste input "'Afaq Al Malaz Trading Co Ltd' <[EMAIL_ADDRESS][DOMAIN_NAME]>"
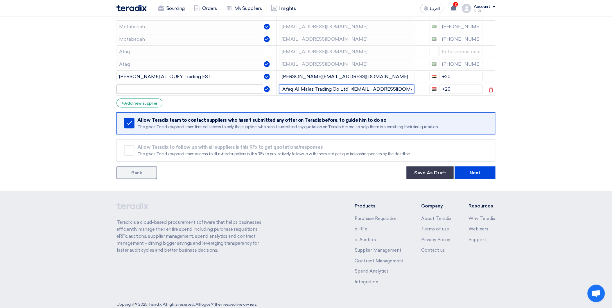
drag, startPoint x: 351, startPoint y: 89, endPoint x: 260, endPoint y: 86, distance: 91.0
click at [260, 86] on tr "'Afaq Al Malaz Trading Co Ltd' <[EMAIL_ADDRESS][DOMAIN_NAME]> +20" at bounding box center [306, 89] width 379 height 12
click at [341, 90] on input "[EMAIL_ADDRESS][DOMAIN_NAME]>" at bounding box center [346, 89] width 135 height 9
click at [309, 89] on input "[EMAIL_ADDRESS][DOMAIN_NAME]" at bounding box center [346, 89] width 135 height 9
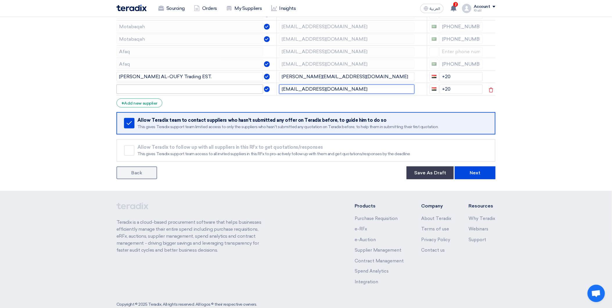
type input "[EMAIL_ADDRESS][DOMAIN_NAME]"
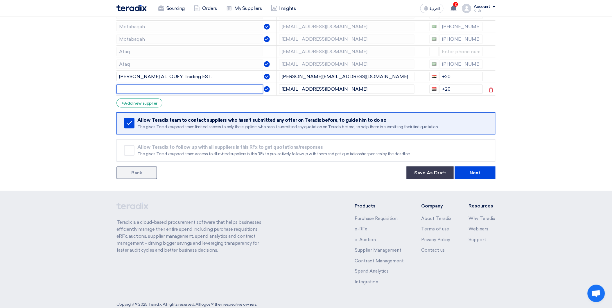
click at [214, 91] on input "text" at bounding box center [190, 89] width 147 height 9
paste input "afaqmalaz"
type input "afaqmalaz"
click at [294, 104] on form "Supplier Management Minimize/Maximize Category Invite your suppliers Excel file…" at bounding box center [306, 71] width 379 height 217
drag, startPoint x: 452, startPoint y: 91, endPoint x: 442, endPoint y: 89, distance: 10.0
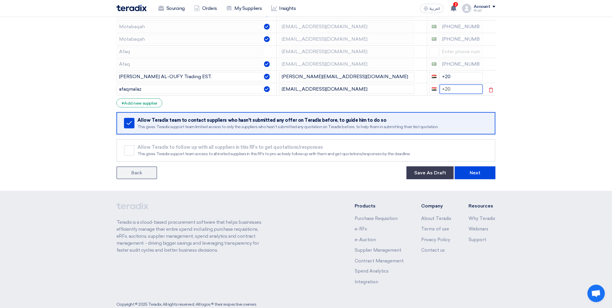
click at [442, 89] on input "+20" at bounding box center [461, 89] width 43 height 9
drag, startPoint x: 458, startPoint y: 76, endPoint x: 439, endPoint y: 76, distance: 18.9
click at [440, 76] on input "+20" at bounding box center [461, 76] width 43 height 9
click at [484, 170] on button "Next" at bounding box center [475, 173] width 41 height 13
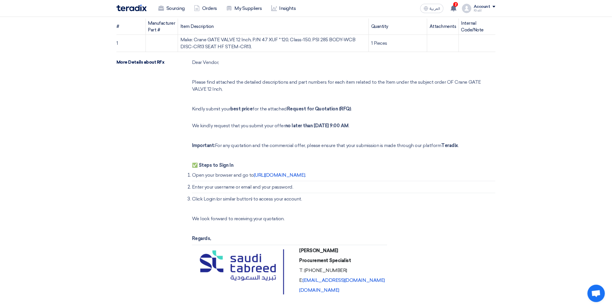
scroll to position [161, 0]
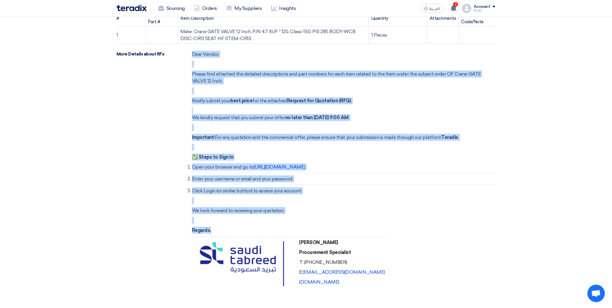
drag, startPoint x: 192, startPoint y: 53, endPoint x: 376, endPoint y: 287, distance: 297.5
click at [376, 287] on div "Dear Vendor, Please find attached the detailed descriptions and part numbers fo…" at bounding box center [344, 178] width 304 height 255
copy div "Dear Vendor, Please find attached the detailed descriptions and part numbers fo…"
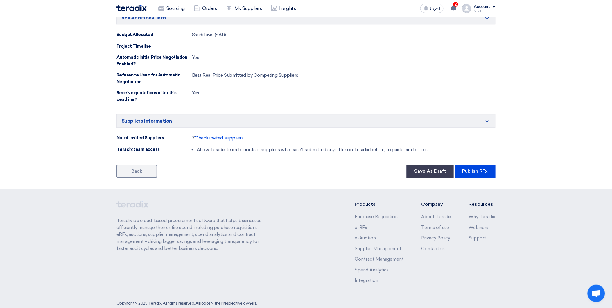
scroll to position [543, 0]
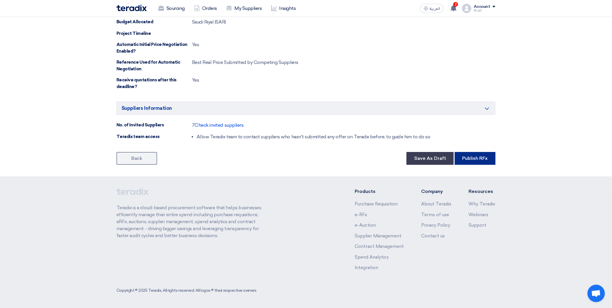
click at [477, 161] on button "Publish RFx" at bounding box center [475, 158] width 41 height 13
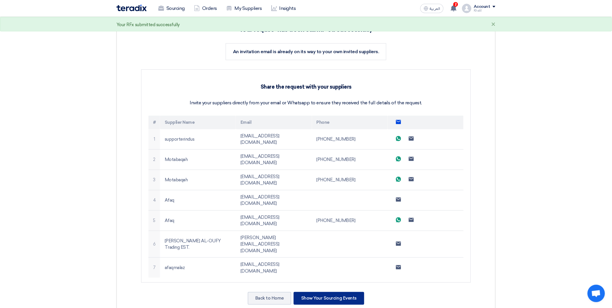
scroll to position [161, 0]
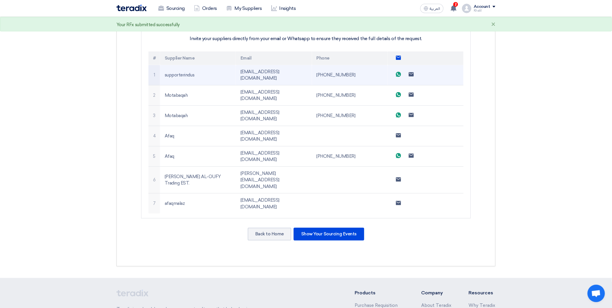
drag, startPoint x: 294, startPoint y: 73, endPoint x: 235, endPoint y: 69, distance: 59.5
click at [235, 69] on tr "1 supporterindus [EMAIL_ADDRESS][DOMAIN_NAME] [PHONE_NUMBER] Send whatsApp mess…" at bounding box center [305, 75] width 315 height 20
copy tr "[EMAIL_ADDRESS][DOMAIN_NAME]"
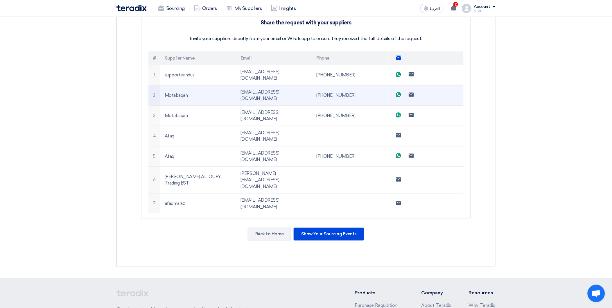
drag, startPoint x: 309, startPoint y: 83, endPoint x: 239, endPoint y: 83, distance: 70.0
click at [239, 85] on td "[EMAIL_ADDRESS][DOMAIN_NAME]" at bounding box center [274, 95] width 76 height 20
copy td "[EMAIL_ADDRESS][DOMAIN_NAME]"
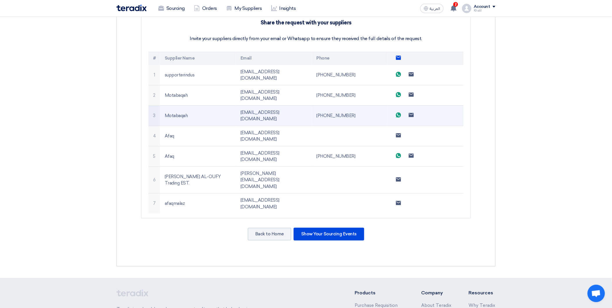
drag, startPoint x: 308, startPoint y: 99, endPoint x: 239, endPoint y: 97, distance: 68.9
click at [239, 105] on td "[EMAIL_ADDRESS][DOMAIN_NAME]" at bounding box center [274, 115] width 76 height 20
copy td "[EMAIL_ADDRESS][DOMAIN_NAME]"
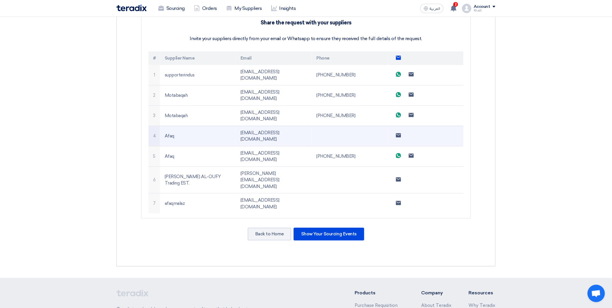
drag, startPoint x: 285, startPoint y: 113, endPoint x: 240, endPoint y: 114, distance: 44.8
click at [240, 126] on td "[EMAIL_ADDRESS][DOMAIN_NAME]" at bounding box center [274, 136] width 76 height 20
copy td "[EMAIL_ADDRESS][DOMAIN_NAME]"
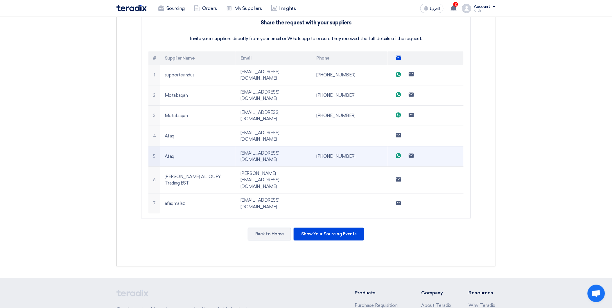
drag, startPoint x: 289, startPoint y: 127, endPoint x: 241, endPoint y: 126, distance: 47.7
click at [241, 146] on td "[EMAIL_ADDRESS][DOMAIN_NAME]" at bounding box center [274, 156] width 76 height 20
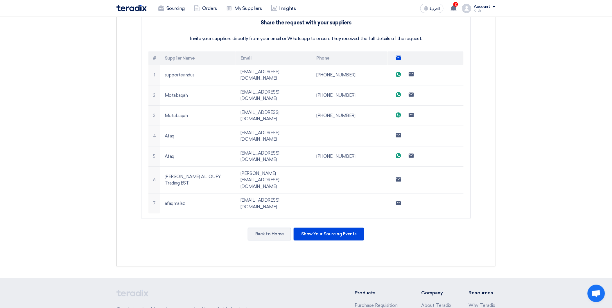
copy td "[EMAIL_ADDRESS][DOMAIN_NAME]"
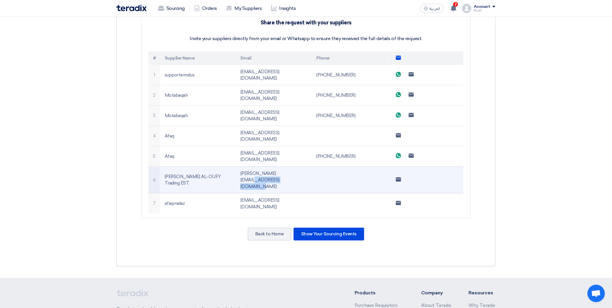
drag, startPoint x: 289, startPoint y: 146, endPoint x: 240, endPoint y: 146, distance: 48.8
click at [240, 167] on td "[PERSON_NAME][EMAIL_ADDRESS][DOMAIN_NAME]" at bounding box center [274, 180] width 76 height 27
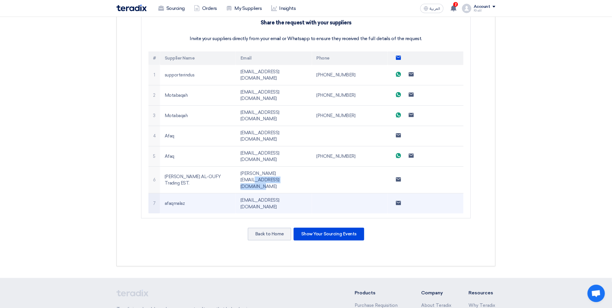
drag, startPoint x: 298, startPoint y: 160, endPoint x: 237, endPoint y: 161, distance: 60.2
click at [237, 194] on td "[EMAIL_ADDRESS][DOMAIN_NAME]" at bounding box center [274, 204] width 76 height 20
